Goal: Information Seeking & Learning: Find specific fact

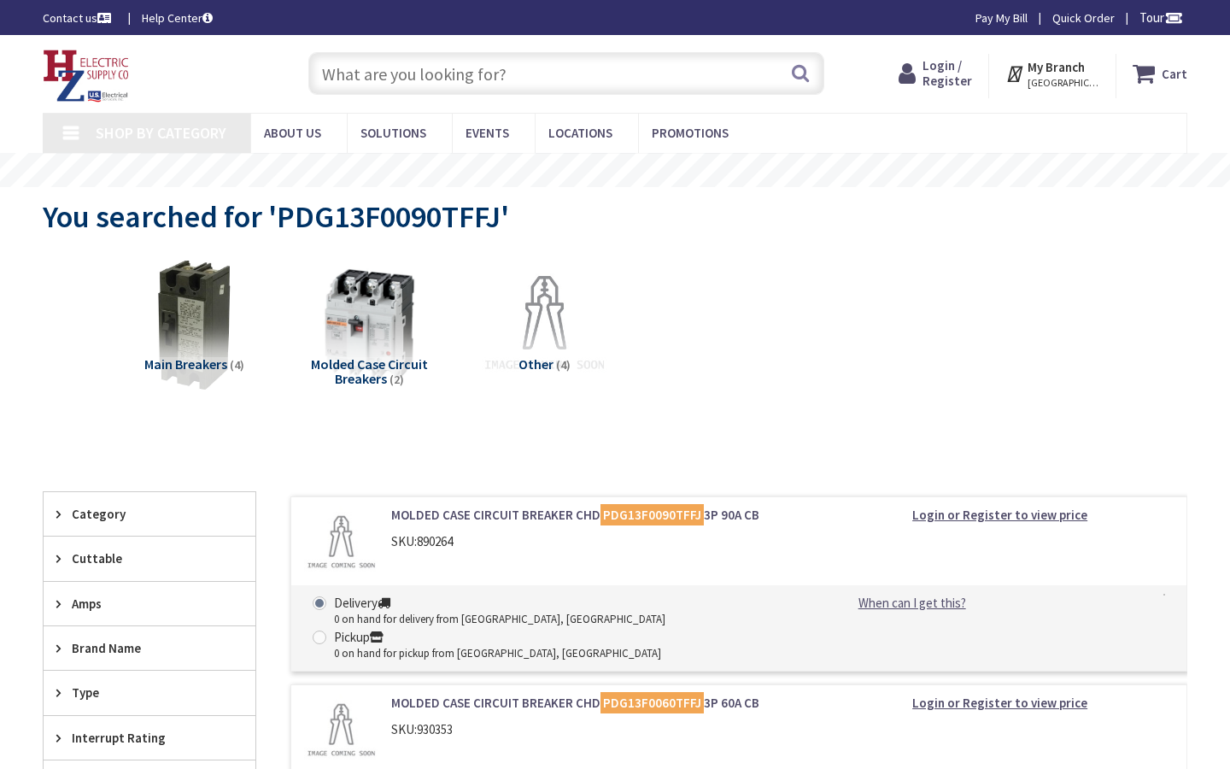
type input "Embarcadero Ctr, San Francisco, CA 94111, USA"
